Goal: Information Seeking & Learning: Learn about a topic

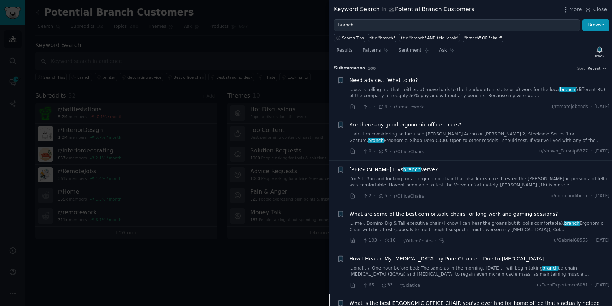
scroll to position [234, 0]
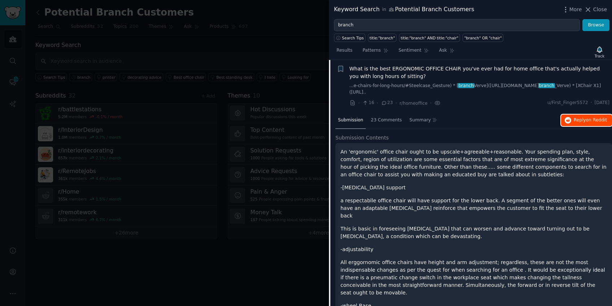
click at [595, 119] on span "on Reddit" at bounding box center [596, 119] width 21 height 5
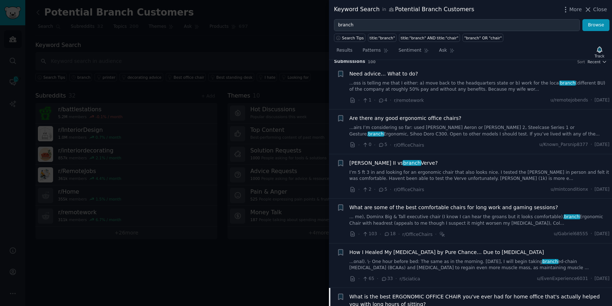
scroll to position [0, 0]
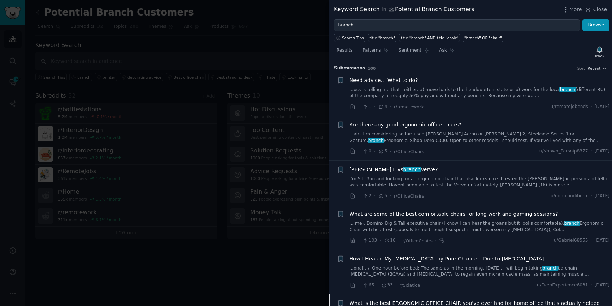
click at [521, 229] on link "... me), Dominx Big & Tall executive chair (I know I can hear the groans but it…" at bounding box center [479, 226] width 260 height 13
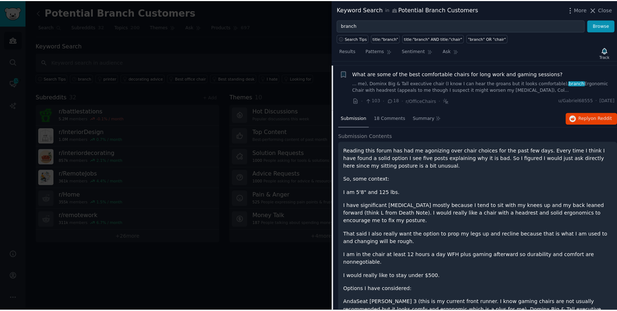
scroll to position [145, 0]
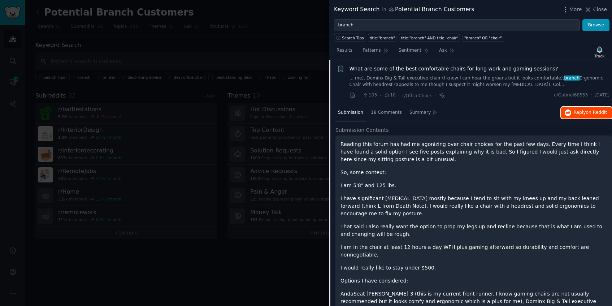
click at [579, 110] on span "Reply on Reddit" at bounding box center [590, 112] width 33 height 6
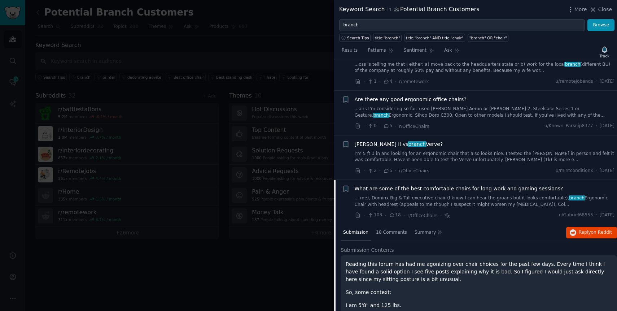
click at [449, 152] on link "I’m 5 ft 3 in and looking for an ergonomic chair that also looks nice. I tested…" at bounding box center [485, 157] width 260 height 13
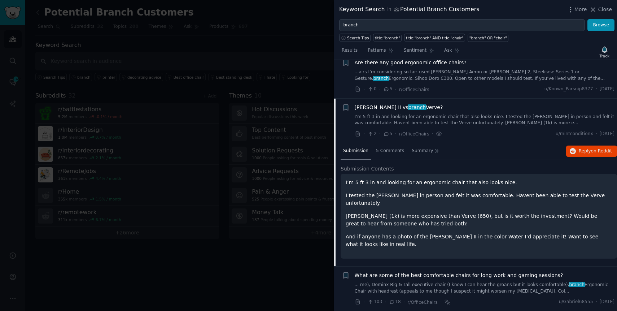
scroll to position [43, 0]
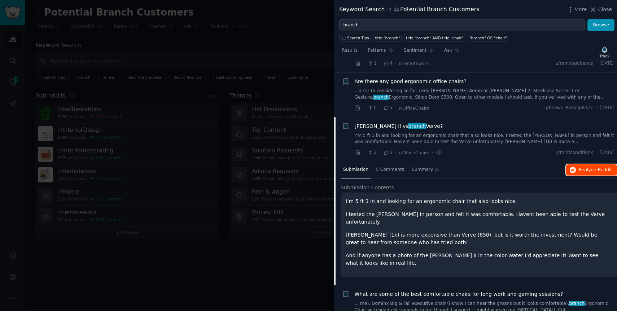
click at [576, 173] on button "Reply on Reddit" at bounding box center [591, 170] width 51 height 12
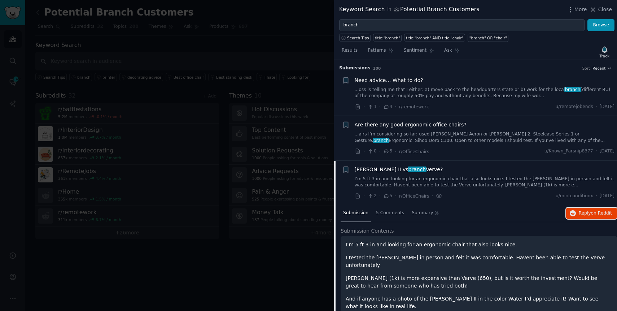
scroll to position [0, 0]
click at [496, 141] on link "...airs I’m considering so far: used [PERSON_NAME] Aeron or [PERSON_NAME] 2, St…" at bounding box center [485, 137] width 260 height 13
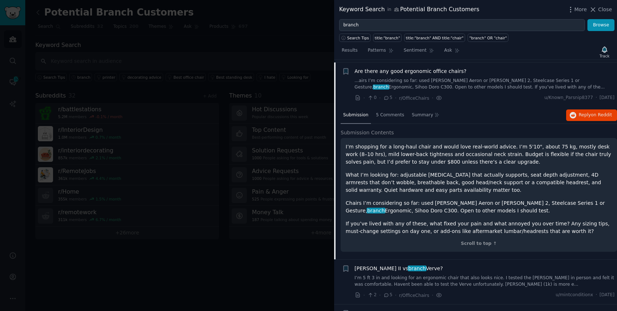
scroll to position [56, 0]
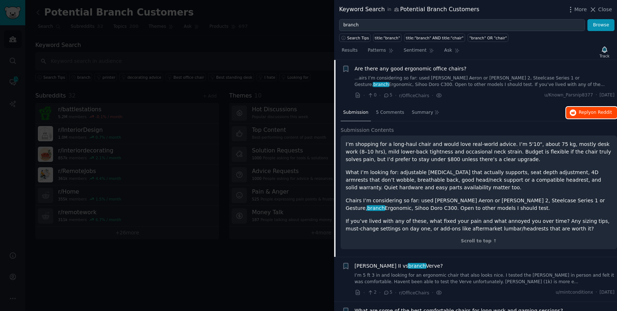
click at [594, 113] on span "on Reddit" at bounding box center [601, 112] width 21 height 5
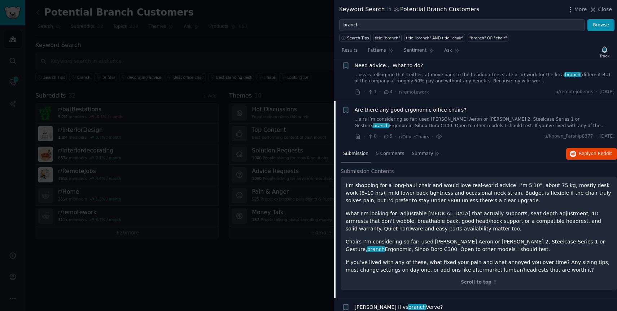
scroll to position [0, 0]
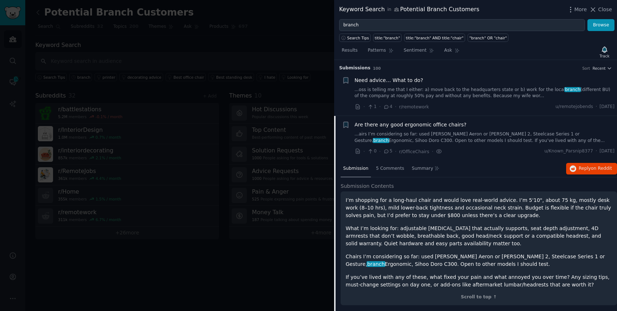
click at [483, 142] on link "...airs I’m considering so far: used [PERSON_NAME] Aeron or [PERSON_NAME] 2, St…" at bounding box center [485, 137] width 260 height 13
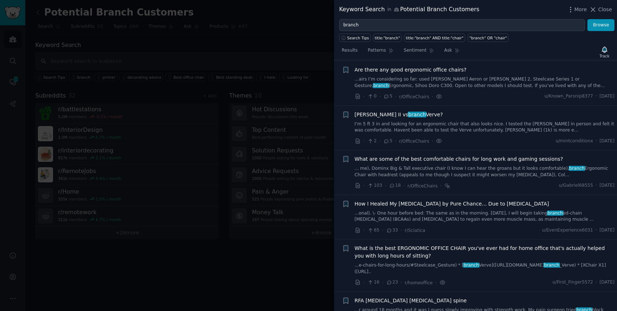
scroll to position [56, 0]
click at [483, 86] on link "...airs I’m considering so far: used [PERSON_NAME] Aeron or [PERSON_NAME] 2, St…" at bounding box center [485, 81] width 260 height 13
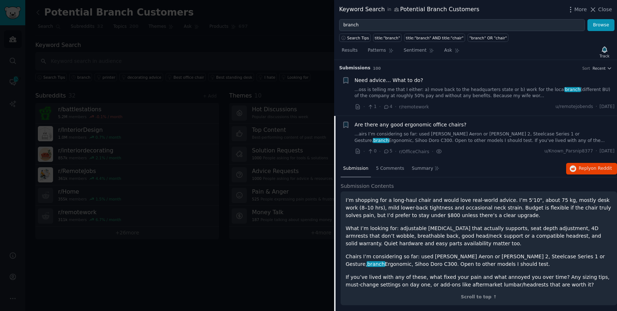
click at [465, 142] on link "...airs I’m considering so far: used [PERSON_NAME] Aeron or [PERSON_NAME] 2, St…" at bounding box center [485, 137] width 260 height 13
